Goal: Check status: Check status

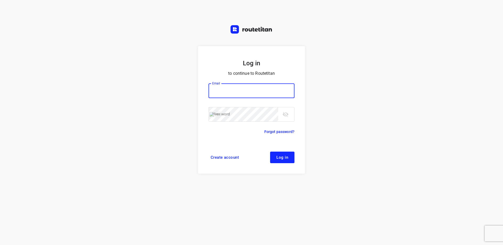
click at [283, 93] on input "email" at bounding box center [252, 90] width 86 height 15
click at [0, 0] on com-1password-button at bounding box center [0, 0] width 0 height 0
type input "[EMAIL_ADDRESS][DOMAIN_NAME]"
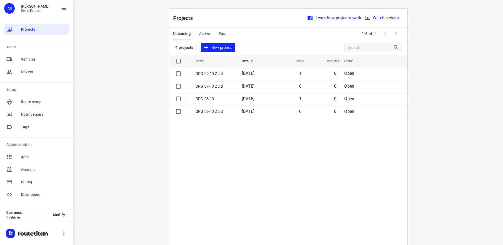
click at [222, 35] on span "Past" at bounding box center [223, 33] width 8 height 7
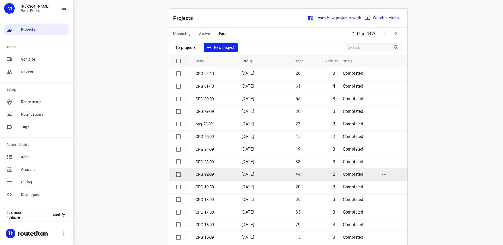
click at [226, 168] on td "OPG 22-09" at bounding box center [213, 174] width 47 height 13
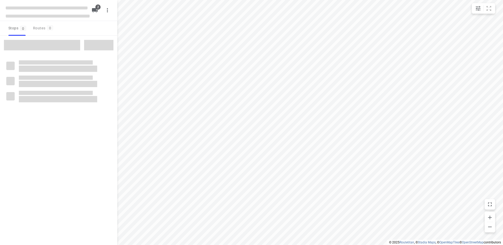
type input "distance"
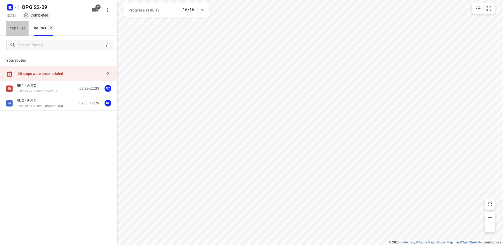
click at [18, 26] on span "Stops 44" at bounding box center [18, 28] width 20 height 7
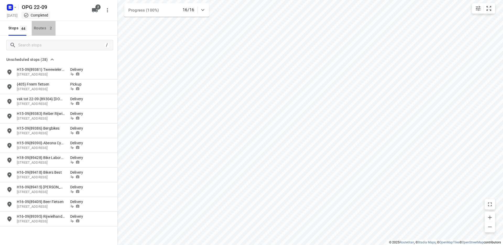
click at [34, 31] on div "Routes 2" at bounding box center [45, 28] width 22 height 7
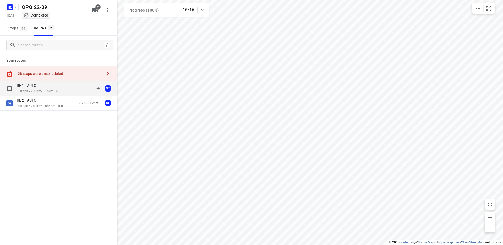
click at [65, 91] on div "RE 1 - AUTO 7 stops • 735km • 11h8m • 7u 08:22-22:05 NZ" at bounding box center [67, 88] width 101 height 11
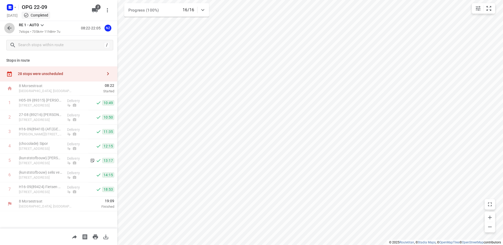
click at [11, 27] on icon "button" at bounding box center [9, 28] width 6 height 6
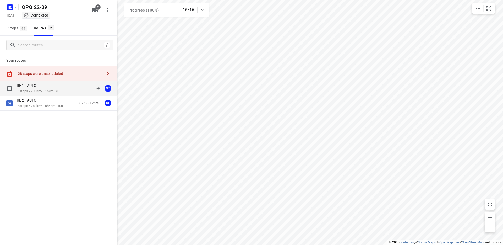
click at [46, 94] on div "RE 1 - AUTO 7 stops • 735km • 11h8m • 7u 08:22-22:05 NZ" at bounding box center [58, 88] width 117 height 15
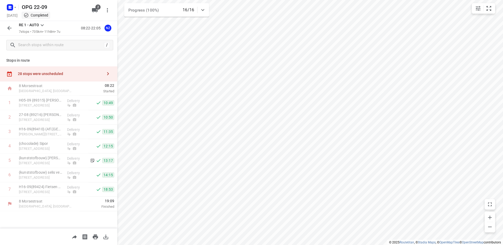
click at [12, 29] on icon "button" at bounding box center [9, 28] width 6 height 6
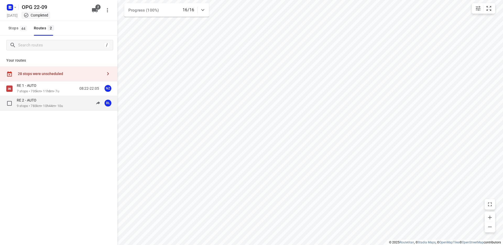
click at [63, 110] on div "RE 2 - AUTO 9 stops • 783km • 10h44m • 10u 07:38-17:26 RL" at bounding box center [58, 103] width 117 height 15
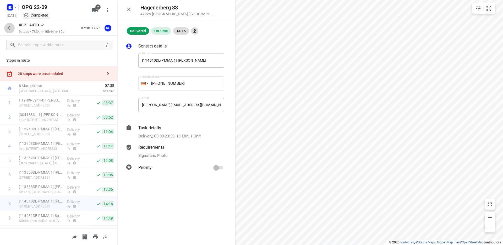
click at [10, 28] on icon "button" at bounding box center [9, 28] width 6 height 6
